Goal: Contribute content: Contribute content

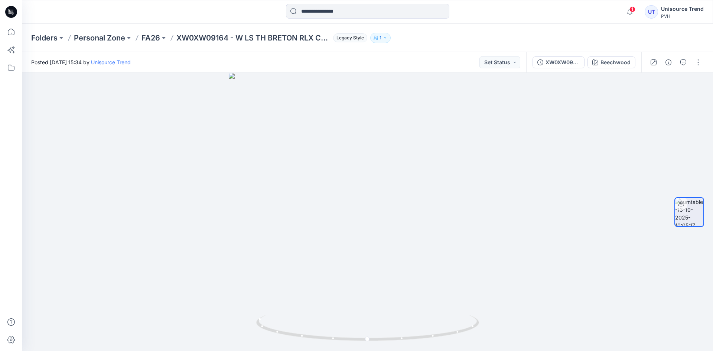
drag, startPoint x: 696, startPoint y: 67, endPoint x: 696, endPoint y: 72, distance: 5.6
click at [696, 67] on button "button" at bounding box center [699, 62] width 12 height 12
click at [682, 80] on button "Edit" at bounding box center [667, 80] width 68 height 14
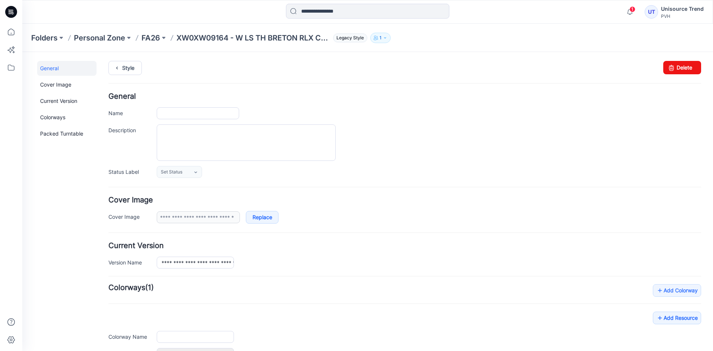
type input "**********"
type input "*********"
type input "**********"
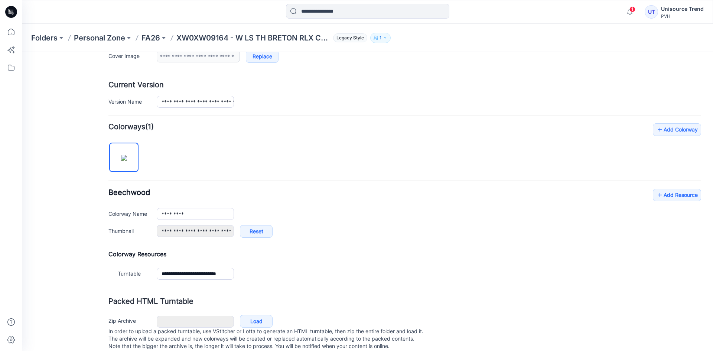
scroll to position [177, 0]
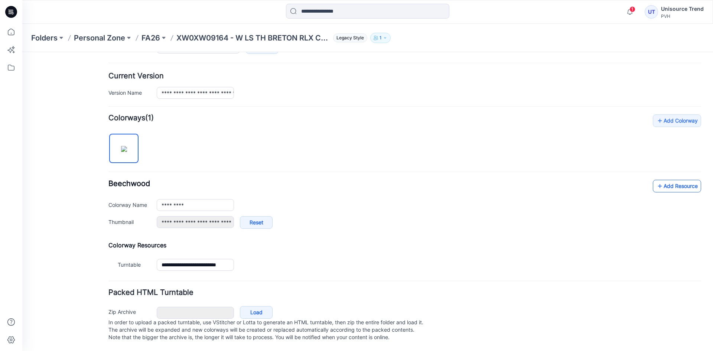
click at [679, 180] on link "Add Resource" at bounding box center [677, 186] width 48 height 13
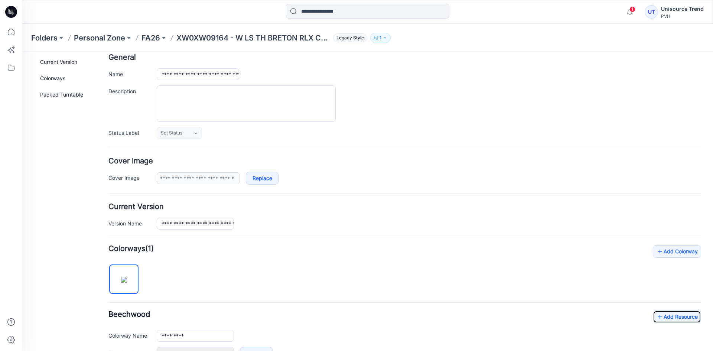
scroll to position [0, 0]
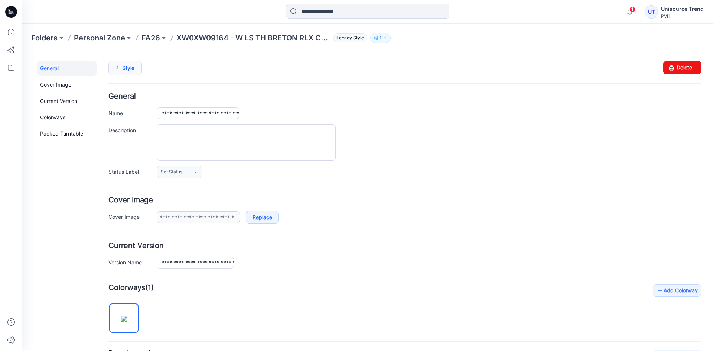
click at [130, 66] on link "Style" at bounding box center [125, 68] width 33 height 14
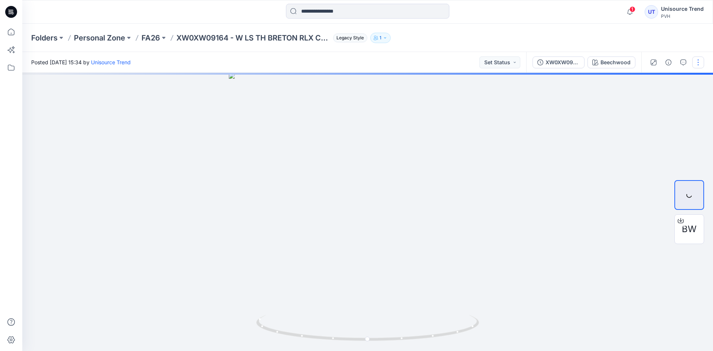
drag, startPoint x: 698, startPoint y: 64, endPoint x: 698, endPoint y: 71, distance: 7.4
click at [698, 64] on button "button" at bounding box center [699, 62] width 12 height 12
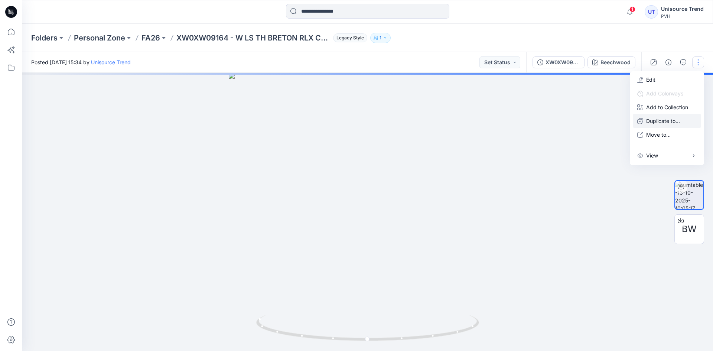
click at [668, 123] on p "Duplicate to..." at bounding box center [664, 121] width 34 height 8
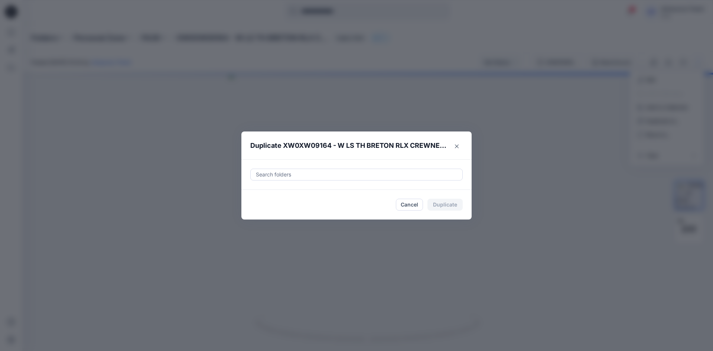
click at [337, 176] on div at bounding box center [356, 174] width 203 height 9
click at [262, 192] on div at bounding box center [262, 193] width 6 height 6
type input "********"
click at [250, 215] on footer "Cancel Duplicate" at bounding box center [357, 205] width 230 height 30
click at [449, 198] on footer "Cancel Duplicate" at bounding box center [357, 205] width 230 height 30
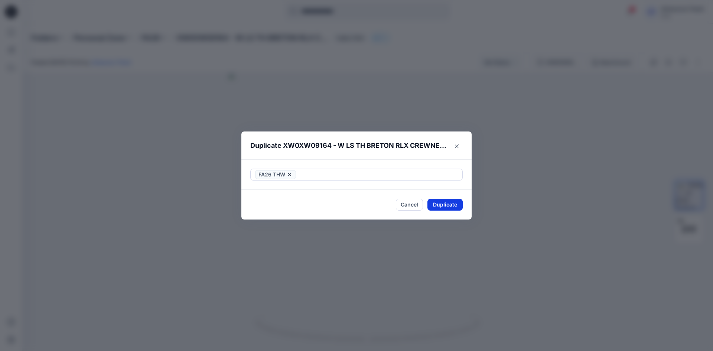
click at [442, 204] on button "Duplicate" at bounding box center [445, 205] width 35 height 12
click at [442, 204] on button "Close" at bounding box center [451, 205] width 24 height 12
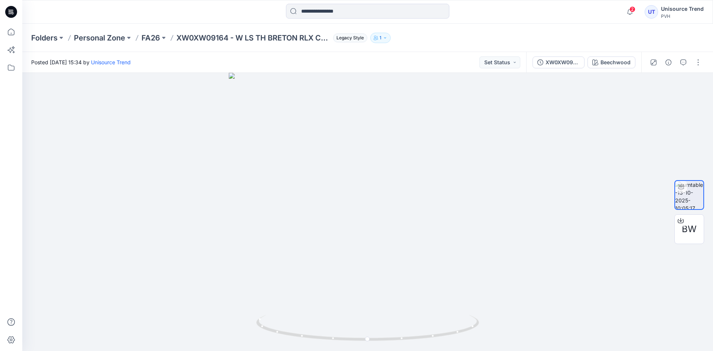
click at [9, 11] on icon at bounding box center [9, 10] width 1 height 0
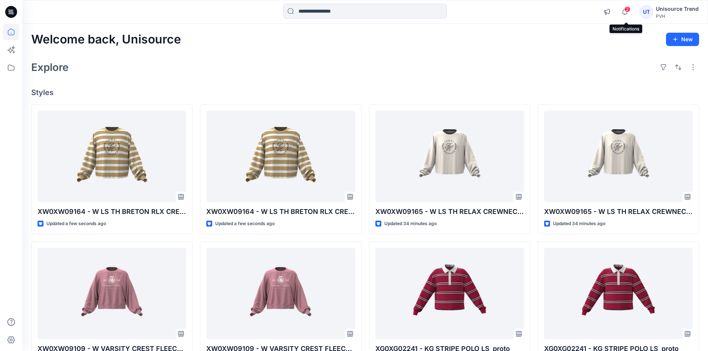
click at [627, 11] on span "2" at bounding box center [627, 9] width 6 height 6
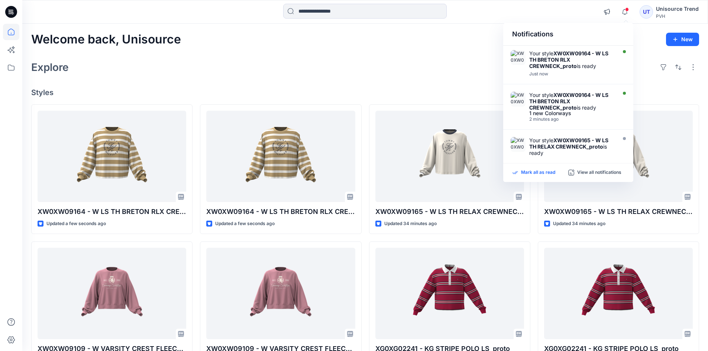
click at [534, 173] on p "Mark all as read" at bounding box center [538, 172] width 34 height 7
click at [442, 69] on div "Explore" at bounding box center [365, 67] width 668 height 18
